Goal: Task Accomplishment & Management: Use online tool/utility

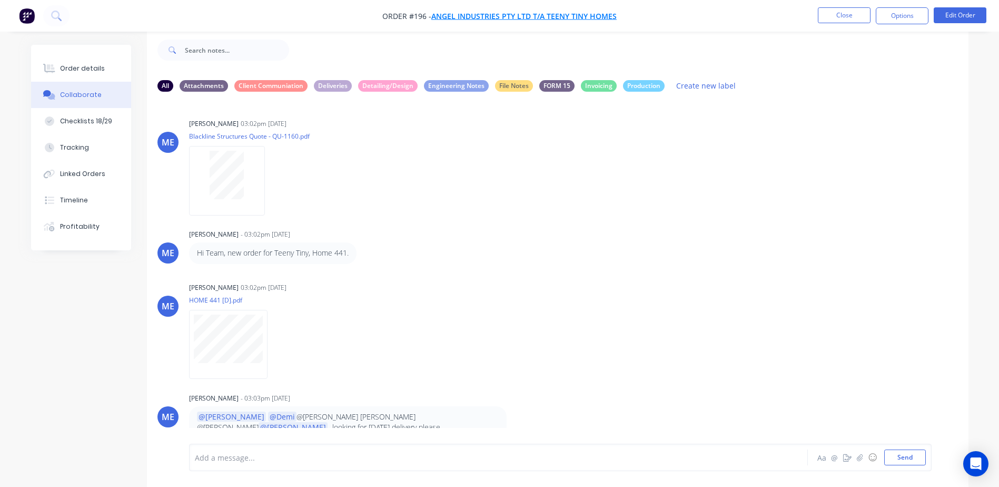
scroll to position [115, 0]
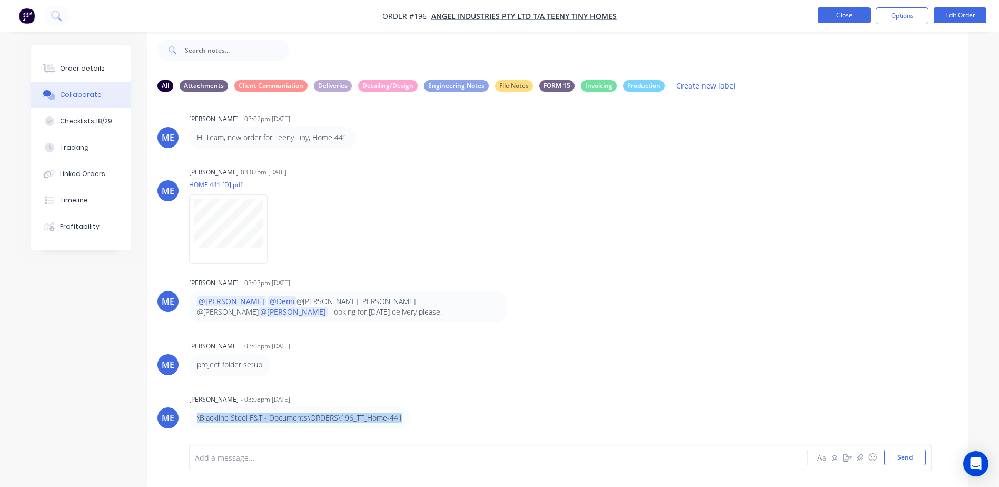
click at [835, 9] on button "Close" at bounding box center [844, 15] width 53 height 16
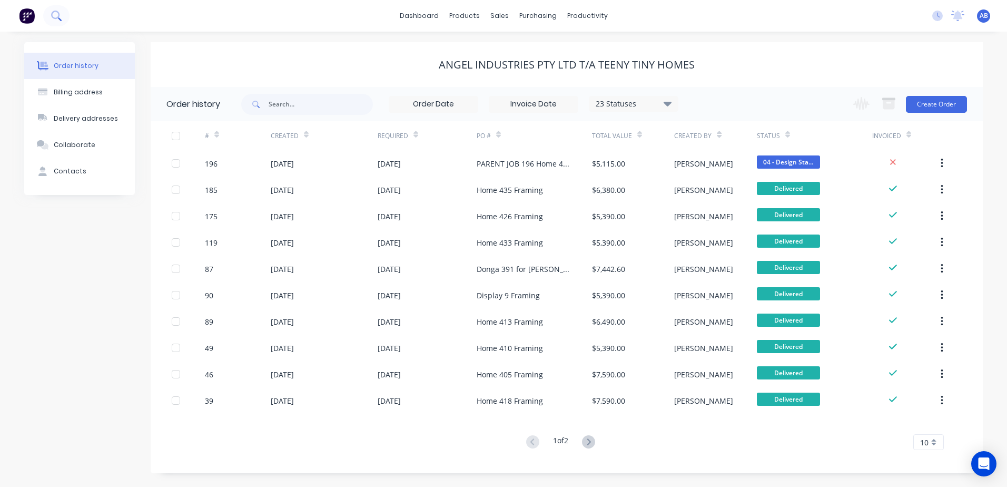
click at [53, 19] on icon at bounding box center [56, 16] width 10 height 10
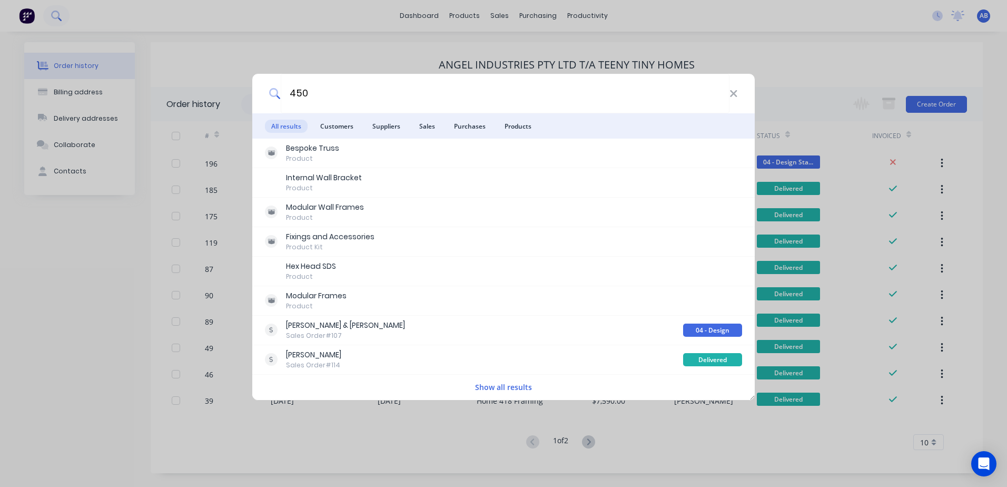
type input "450"
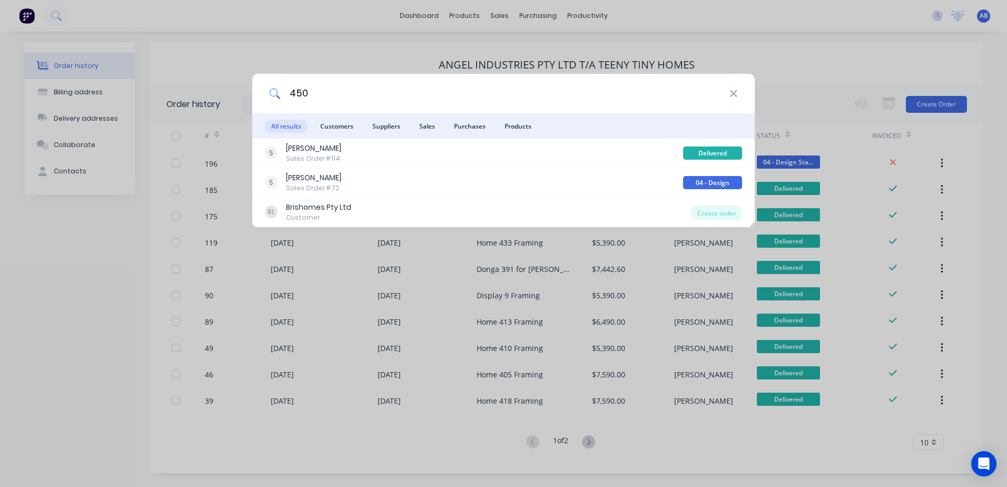
click at [812, 54] on div "450 All results Customers Suppliers Sales Purchases Products [PERSON_NAME] Sale…" at bounding box center [503, 243] width 1007 height 487
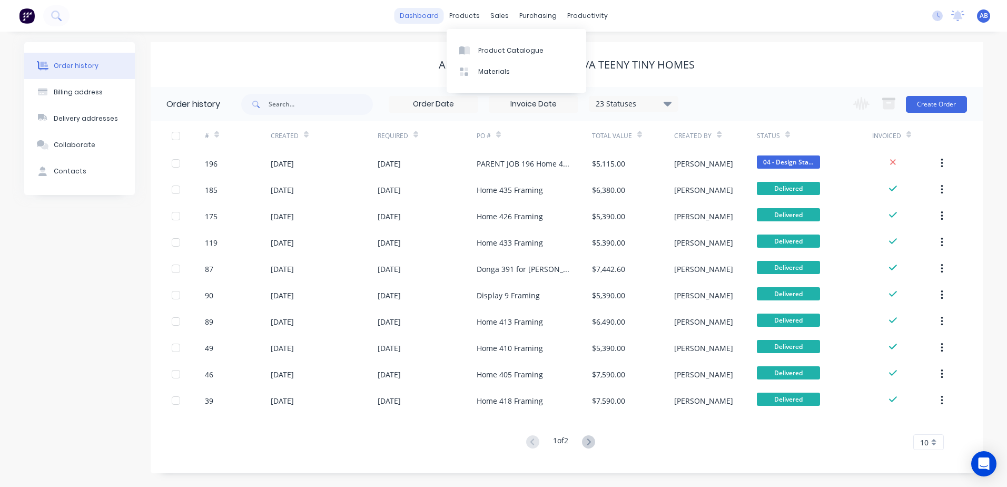
click at [440, 16] on link "dashboard" at bounding box center [420, 16] width 50 height 16
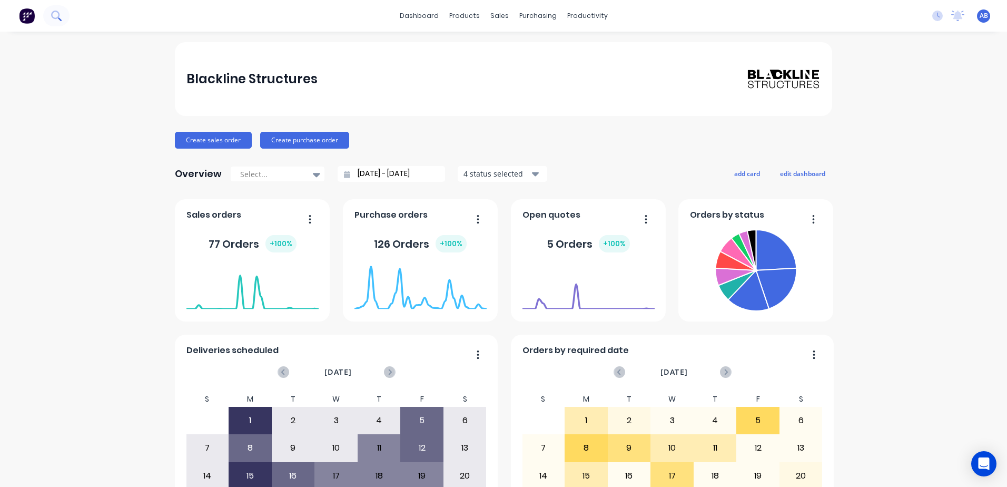
click at [47, 19] on button at bounding box center [56, 15] width 26 height 21
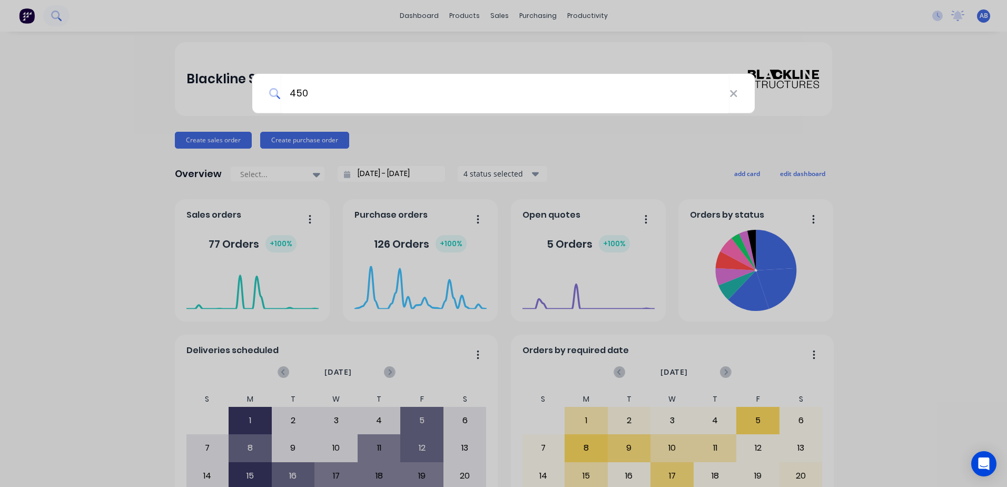
type input "450"
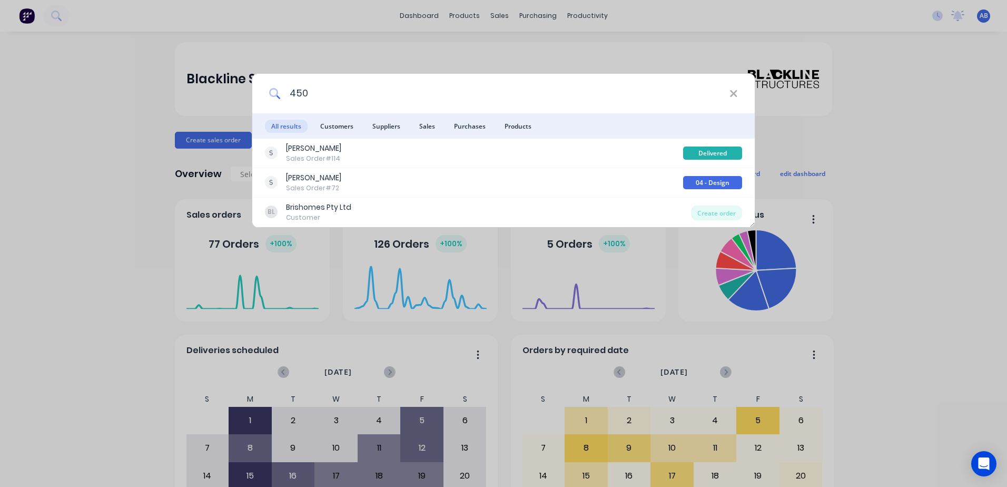
click at [395, 98] on input "450" at bounding box center [505, 94] width 449 height 40
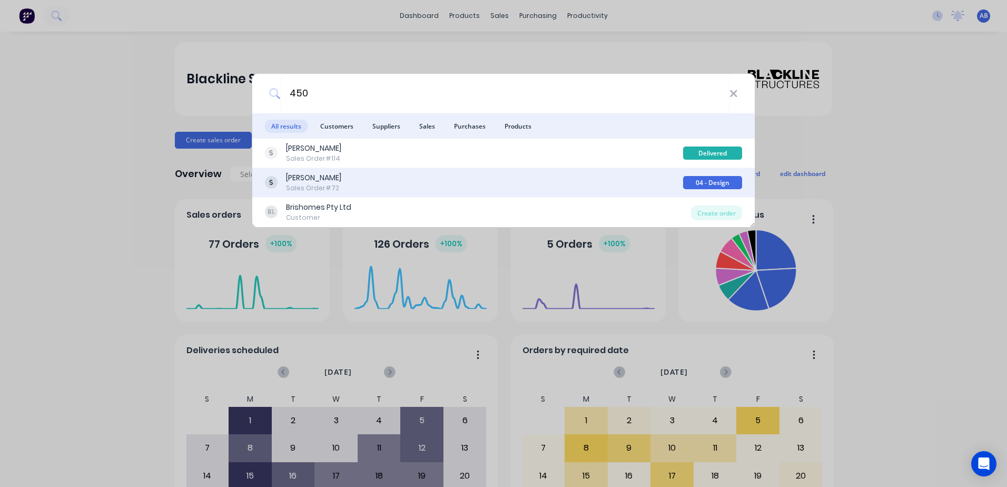
click at [679, 184] on div "[PERSON_NAME] Sales Order #72" at bounding box center [474, 182] width 418 height 21
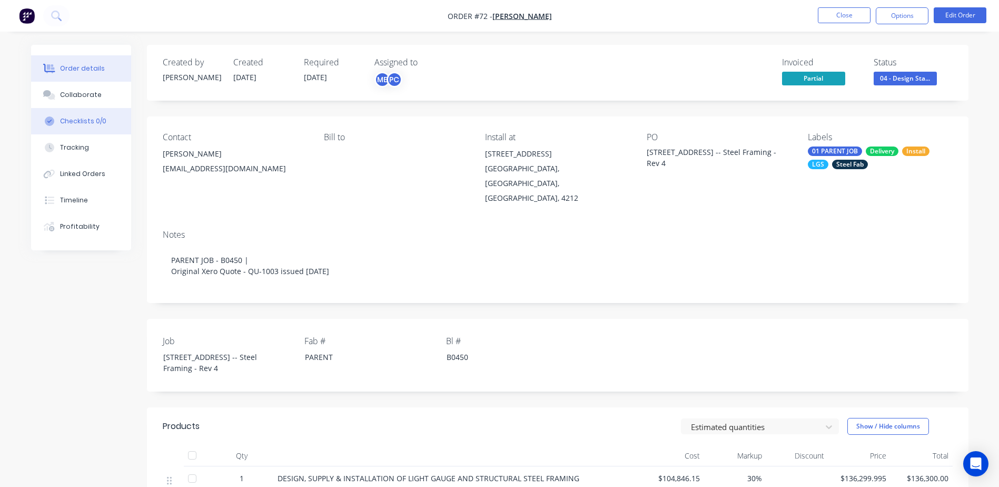
click at [71, 127] on button "Checklists 0/0" at bounding box center [81, 121] width 100 height 26
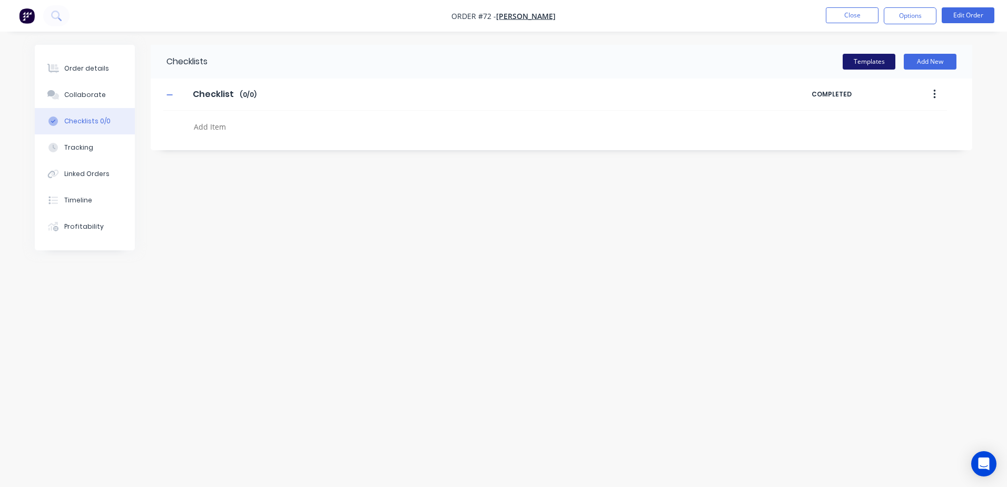
click at [876, 66] on button "Templates" at bounding box center [869, 62] width 53 height 16
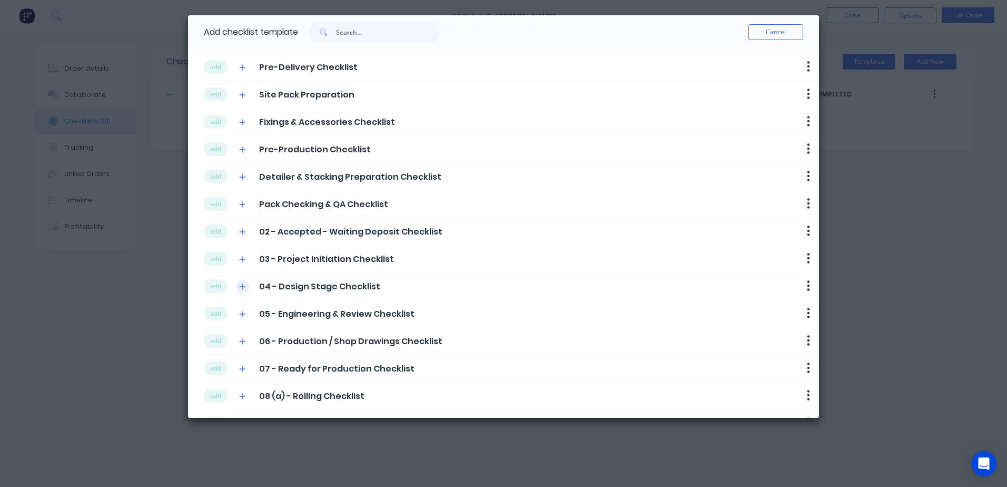
click at [247, 285] on button "button" at bounding box center [242, 286] width 13 height 13
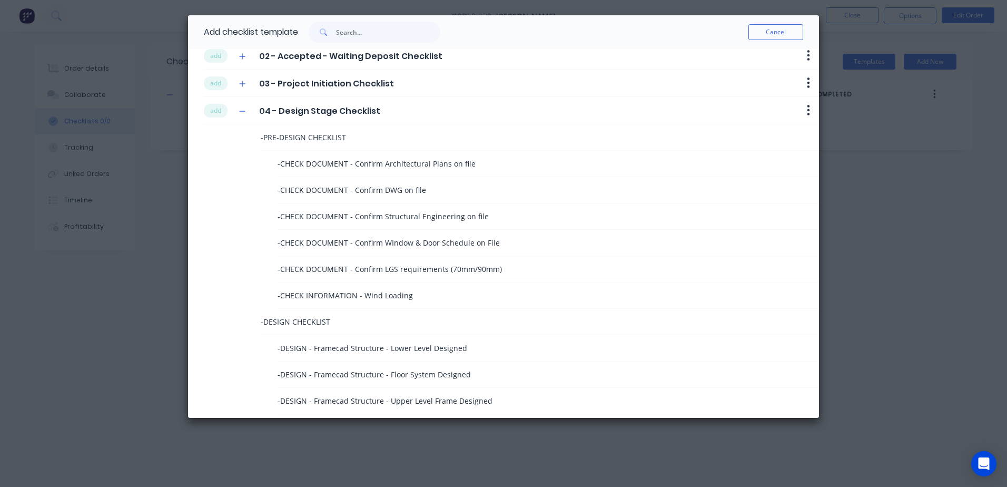
scroll to position [53, 0]
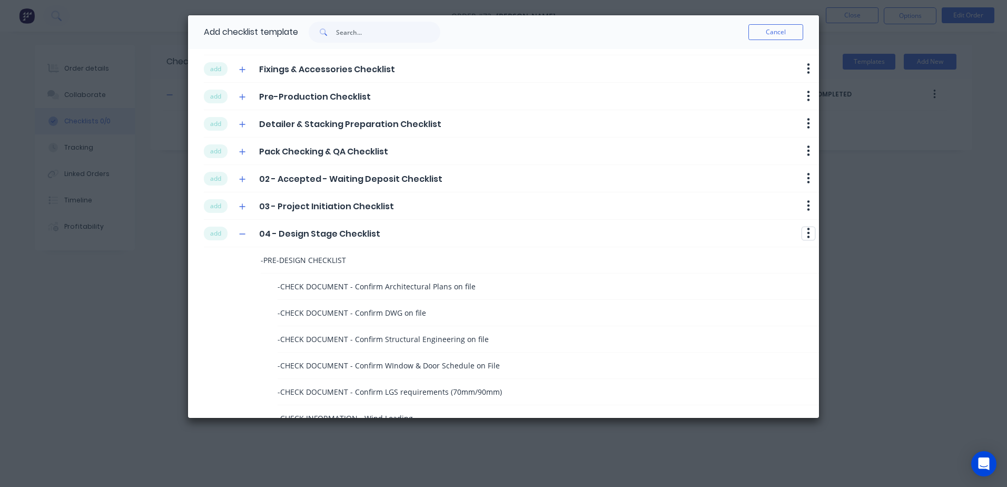
click at [802, 236] on button "button" at bounding box center [808, 233] width 13 height 13
click at [379, 283] on span "- CHECK DOCUMENT - Confirm Architectural Plans on file" at bounding box center [377, 286] width 198 height 11
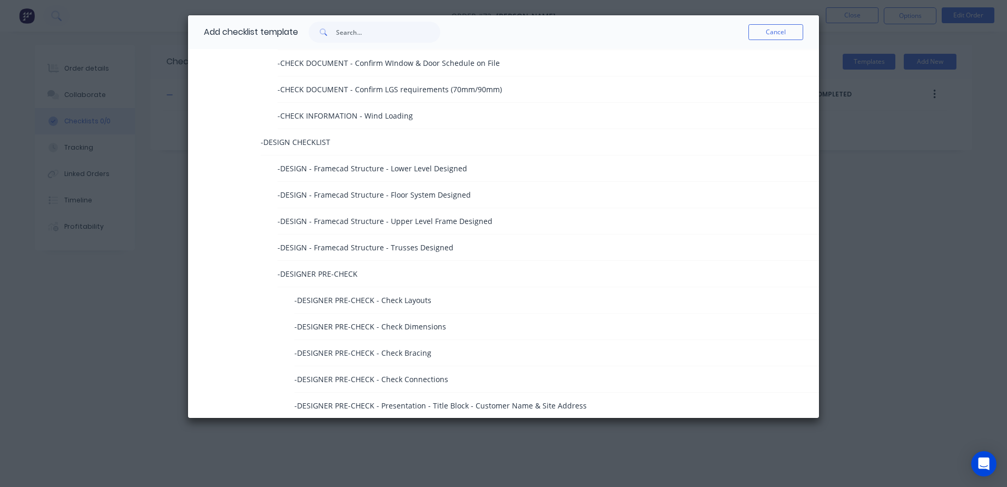
scroll to position [527, 0]
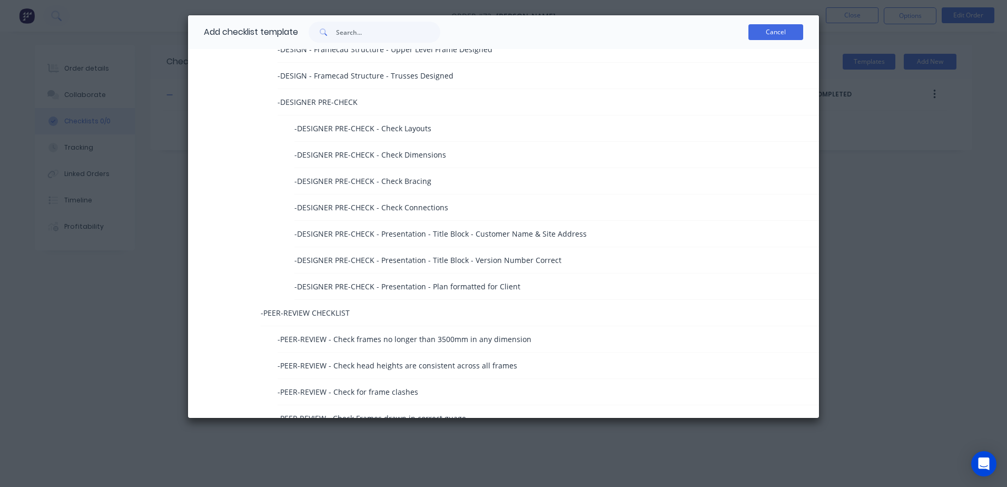
click at [768, 35] on button "Cancel" at bounding box center [775, 32] width 55 height 16
type textarea "x"
